Goal: Check status: Check status

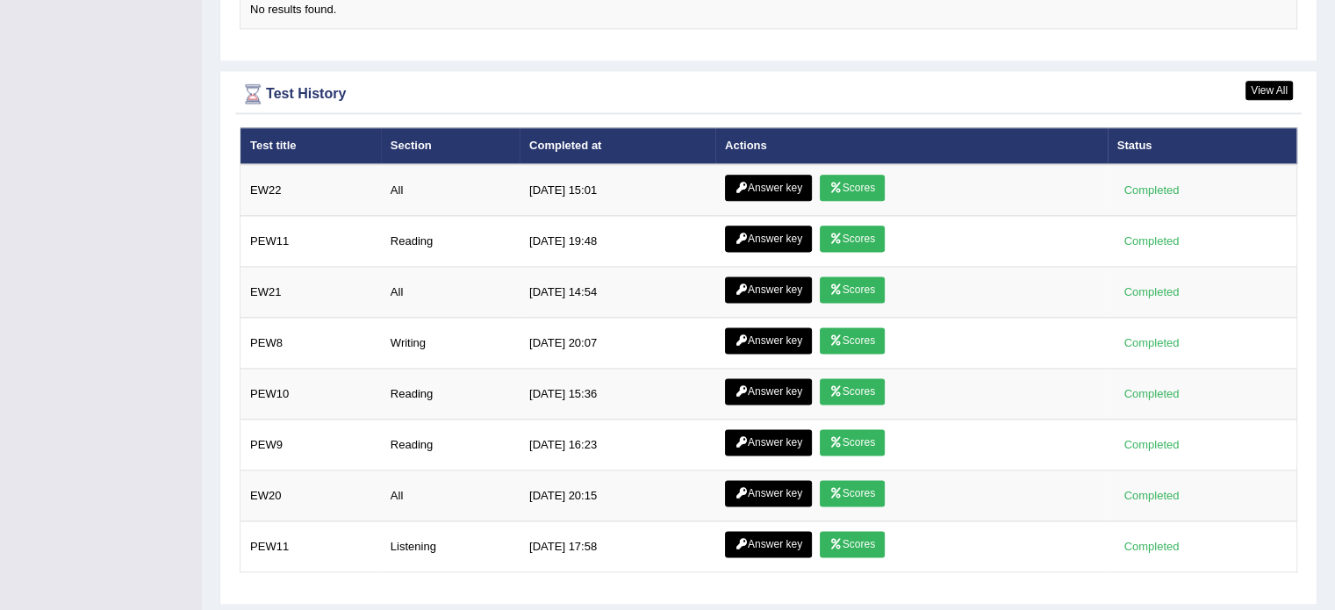
scroll to position [2266, 0]
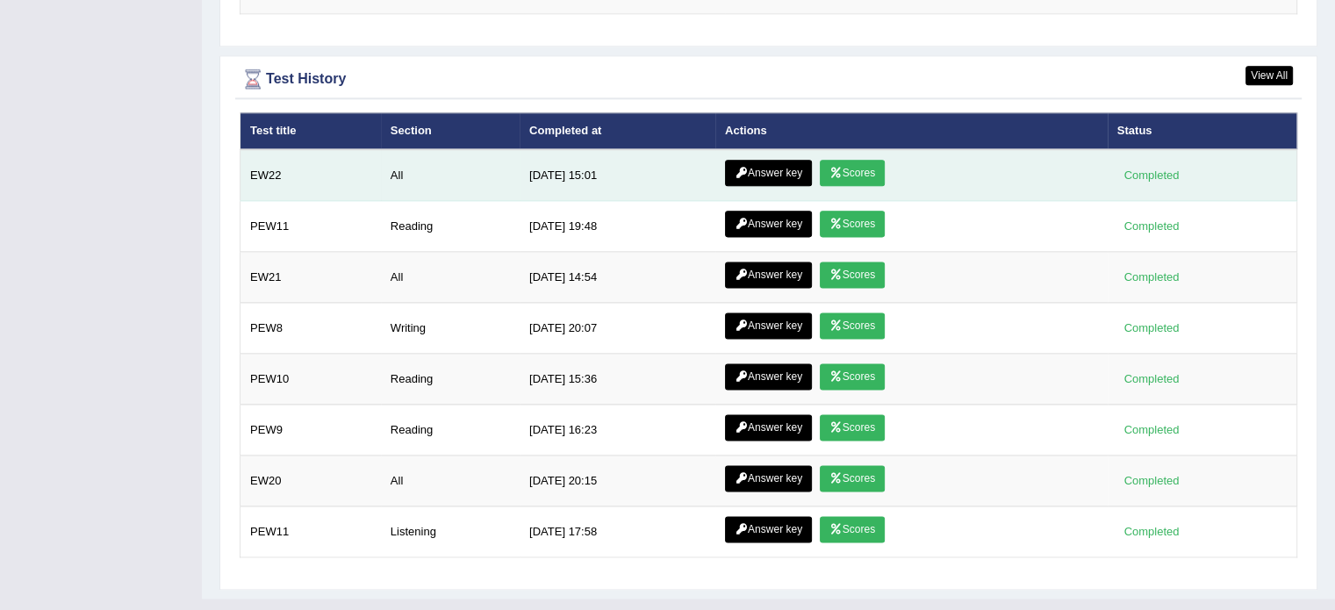
click at [858, 164] on link "Scores" at bounding box center [852, 173] width 65 height 26
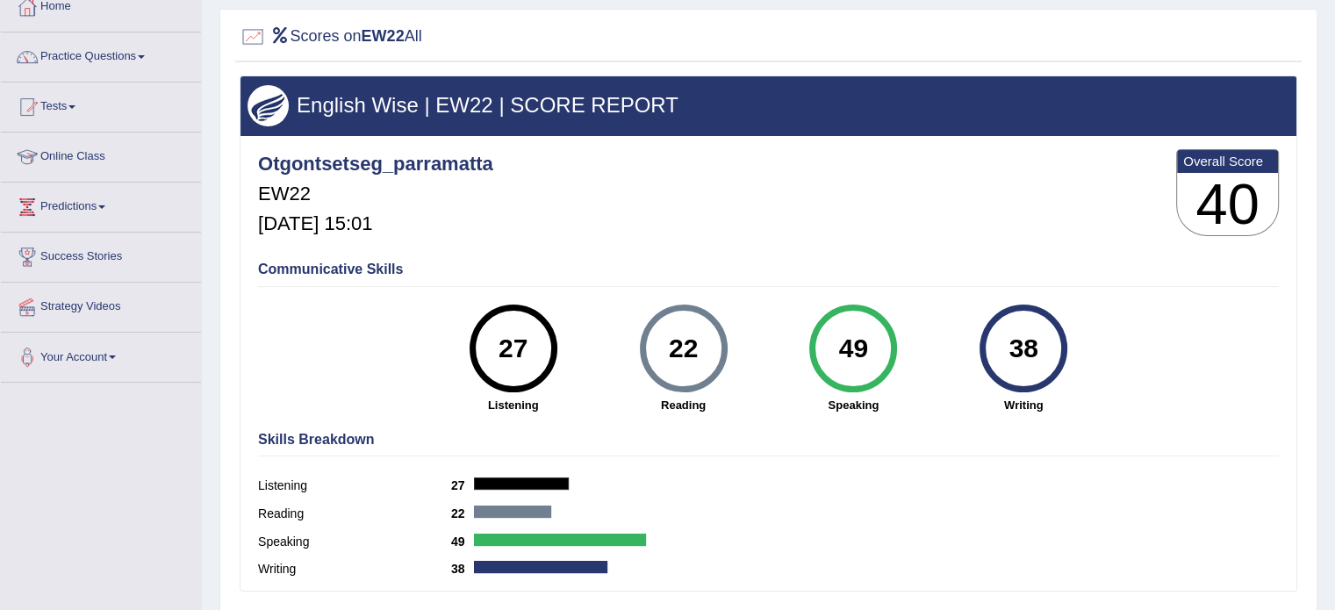
scroll to position [104, 0]
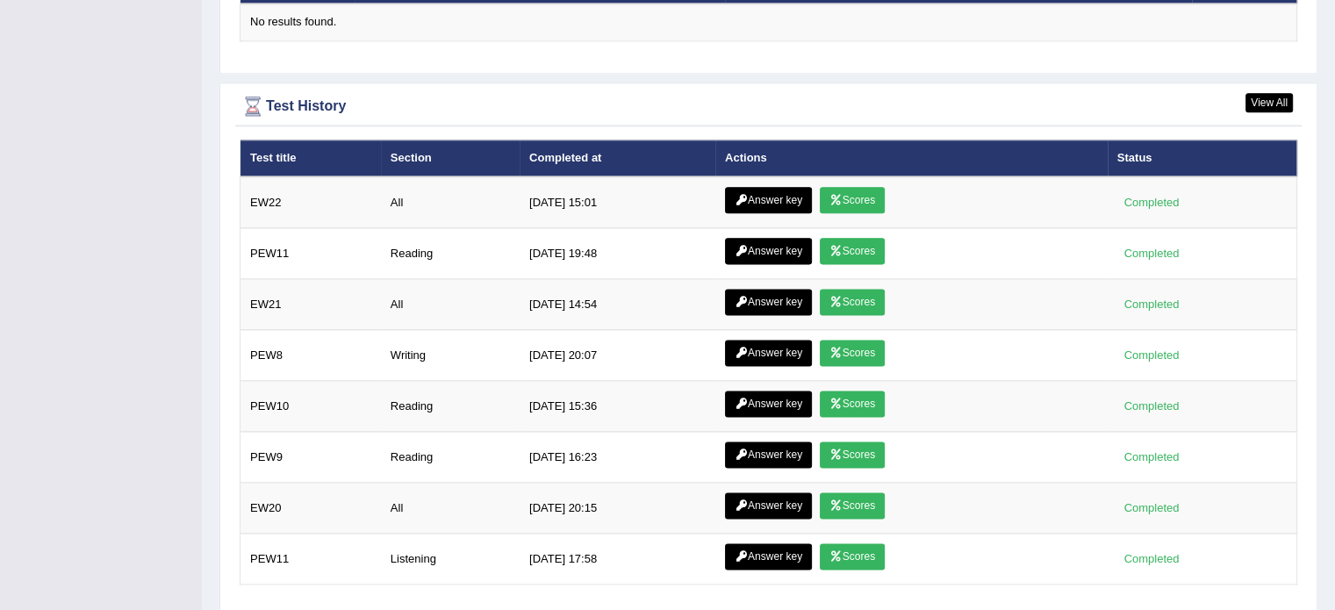
scroll to position [2251, 0]
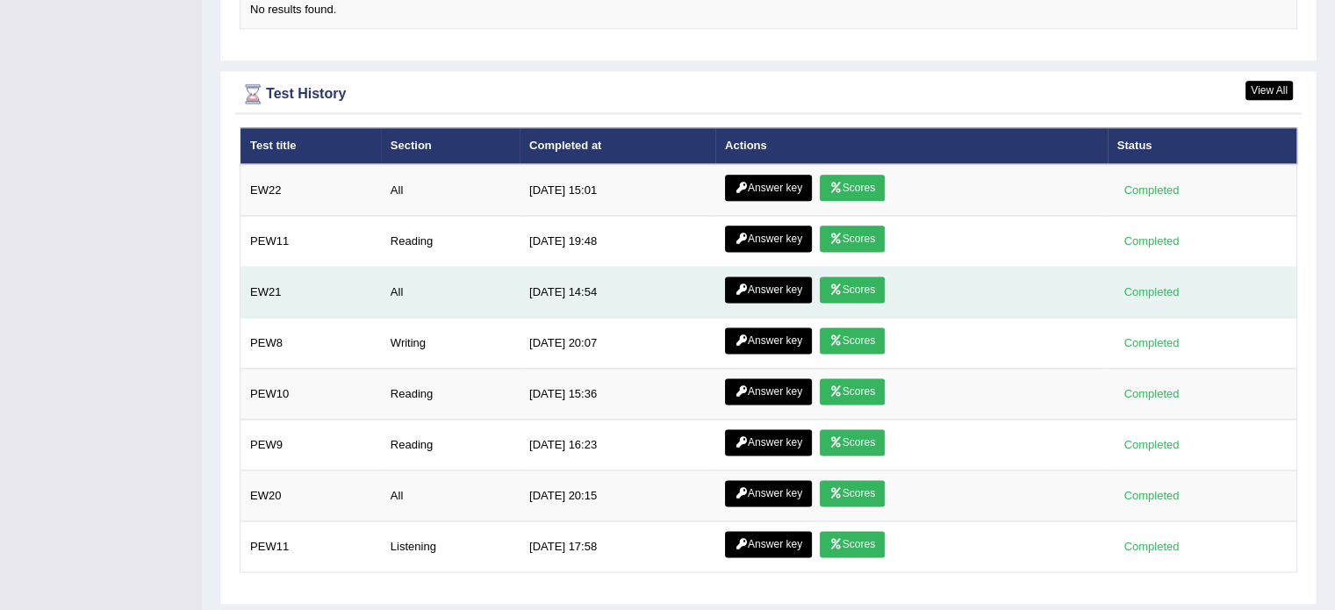
click at [856, 289] on link "Scores" at bounding box center [852, 289] width 65 height 26
